Goal: Check status: Check status

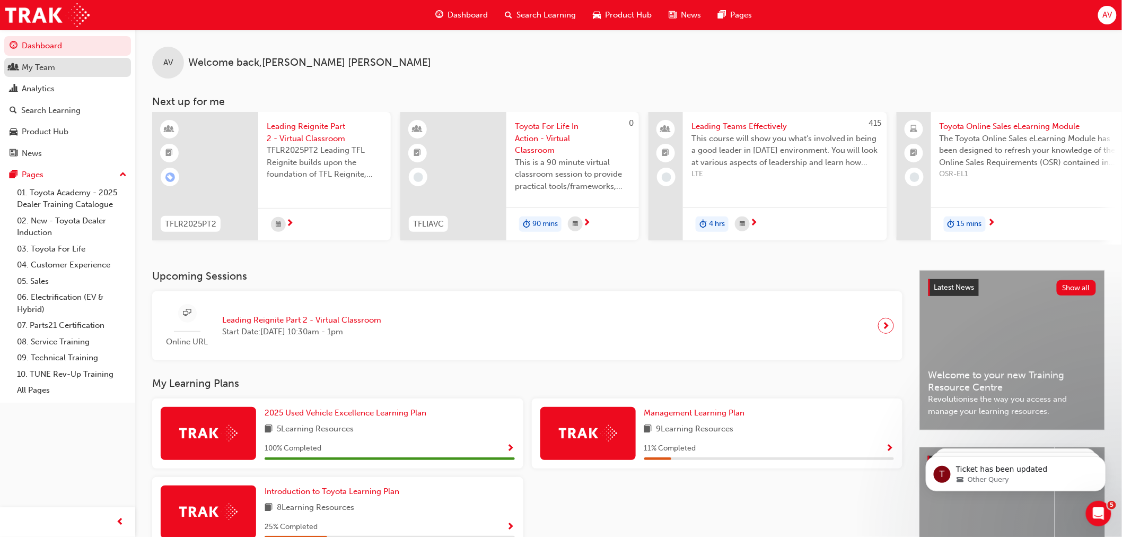
click at [40, 67] on div "My Team" at bounding box center [38, 68] width 33 height 12
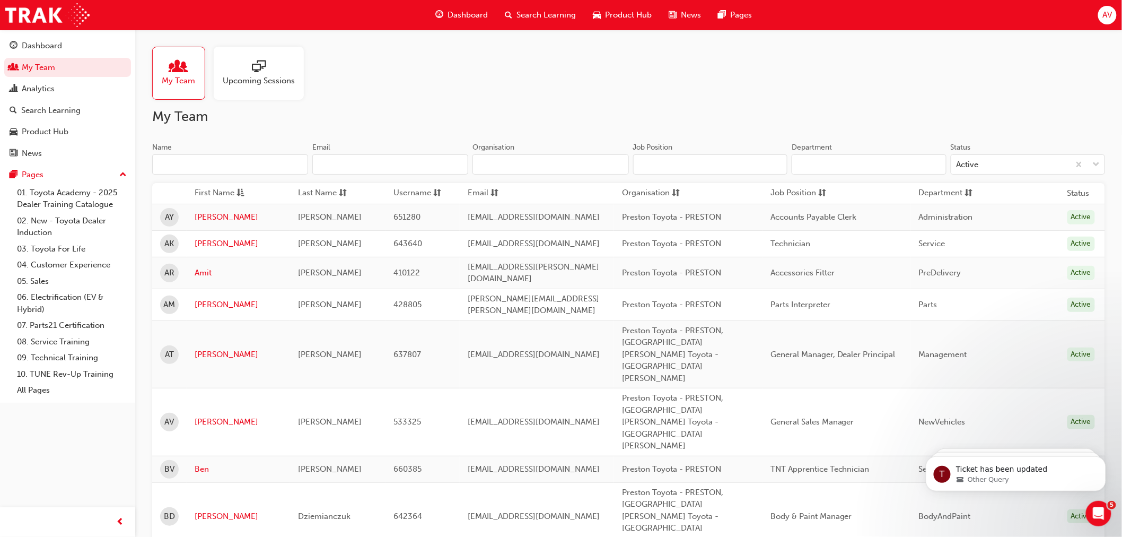
click at [172, 165] on input "Name" at bounding box center [230, 164] width 156 height 20
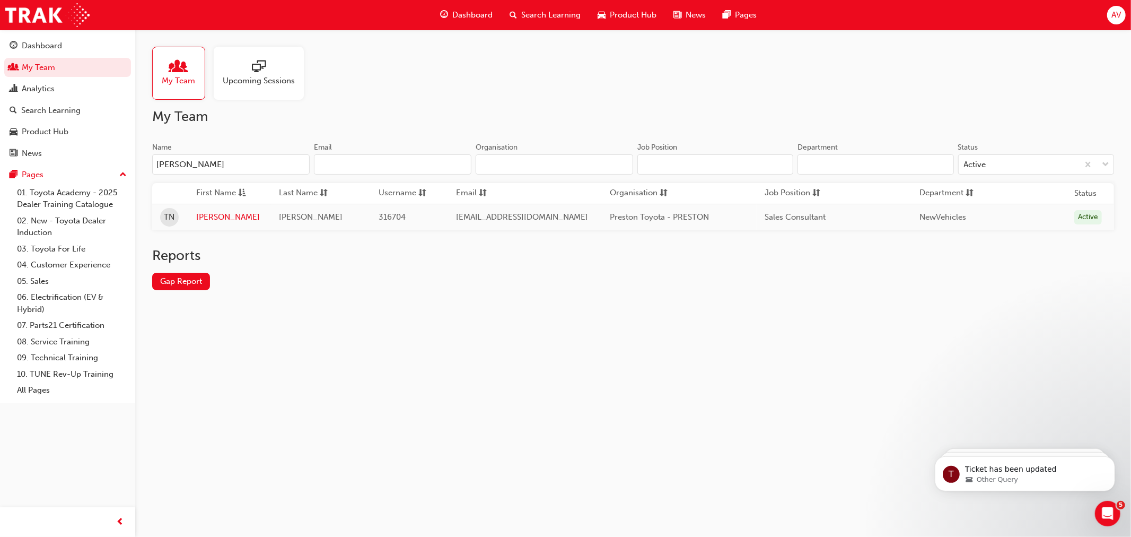
type input "[PERSON_NAME]"
click at [279, 220] on span "[PERSON_NAME]" at bounding box center [311, 217] width 64 height 10
click at [205, 216] on link "[PERSON_NAME]" at bounding box center [229, 217] width 67 height 12
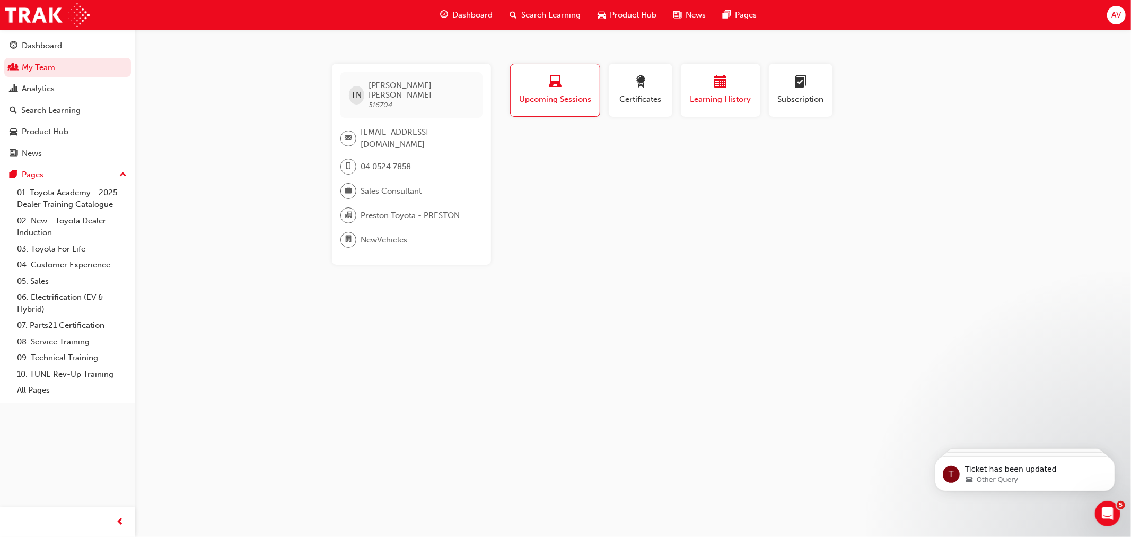
click at [717, 92] on div "Learning History" at bounding box center [721, 90] width 64 height 30
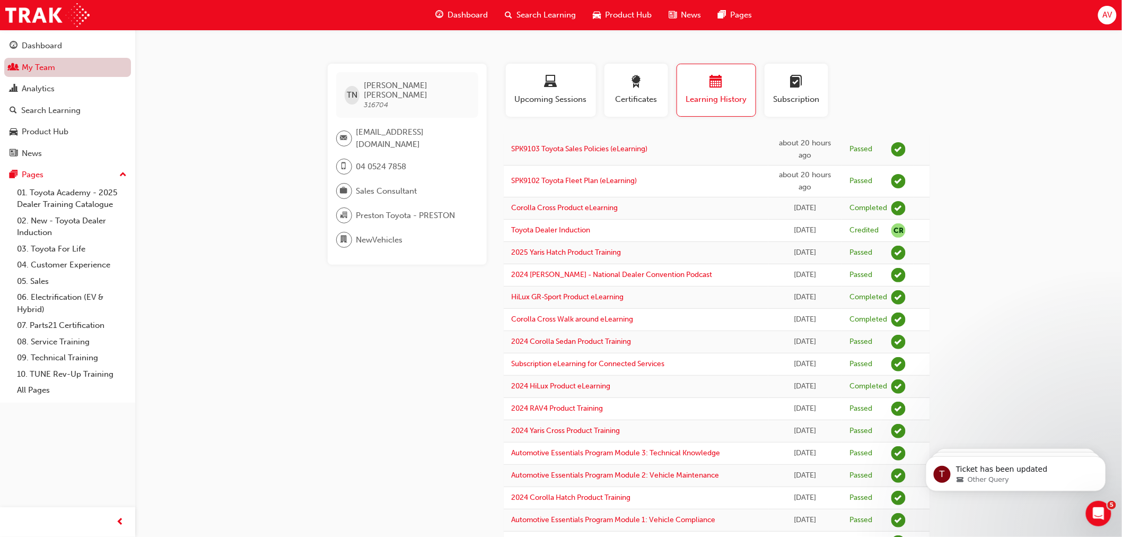
click at [39, 67] on link "My Team" at bounding box center [67, 68] width 127 height 20
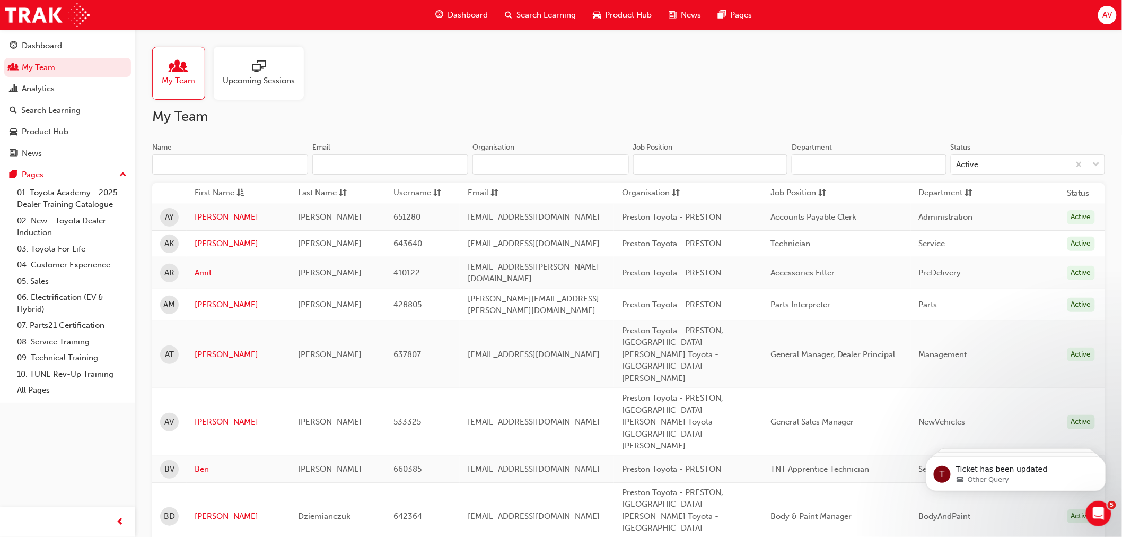
click at [205, 163] on input "Name" at bounding box center [230, 164] width 156 height 20
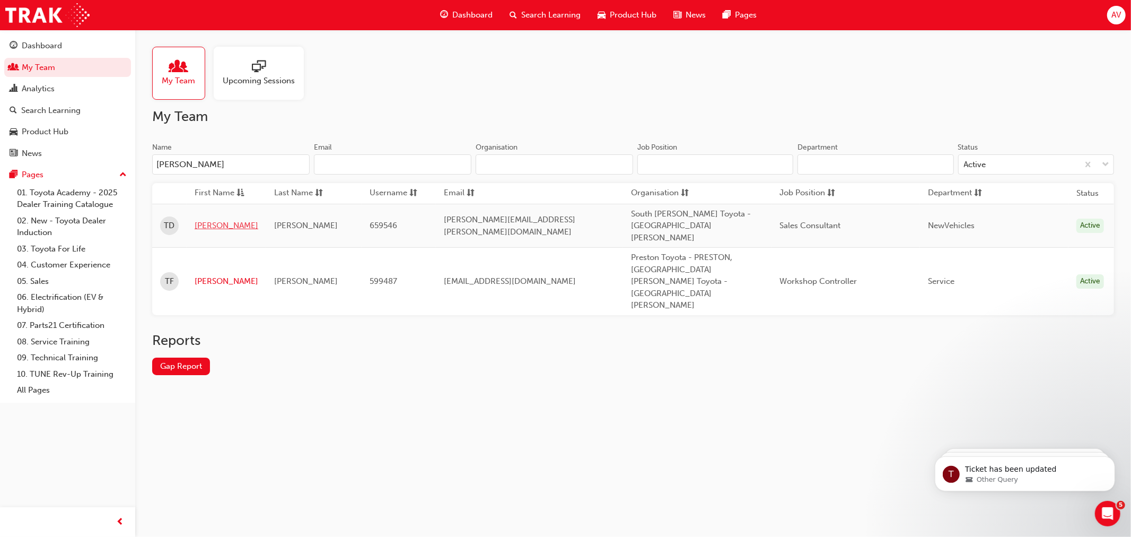
type input "[PERSON_NAME]"
click at [207, 220] on link "[PERSON_NAME]" at bounding box center [227, 226] width 64 height 12
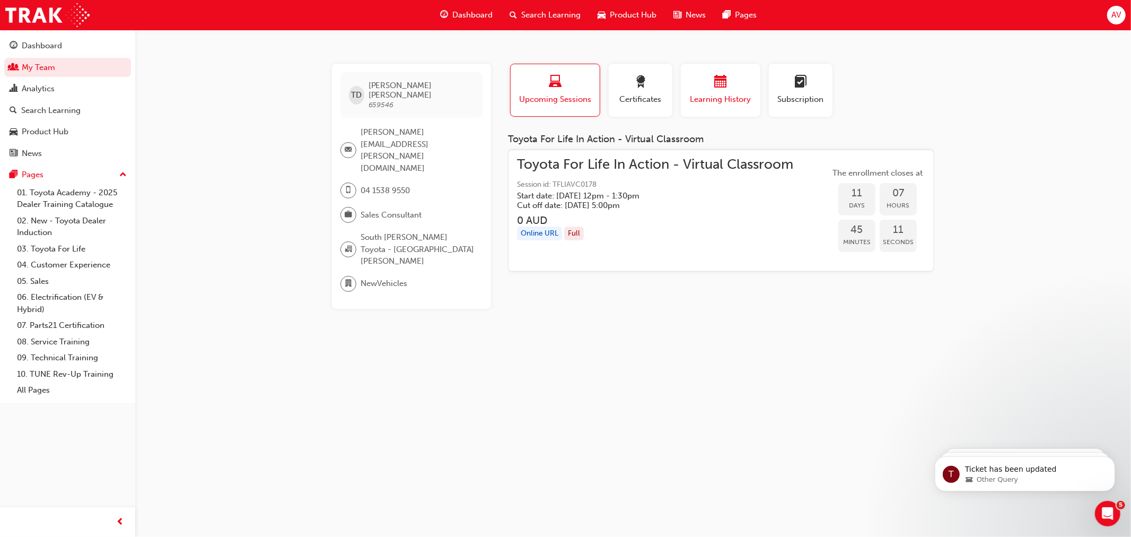
click at [711, 93] on span "Learning History" at bounding box center [721, 99] width 64 height 12
